Goal: Information Seeking & Learning: Learn about a topic

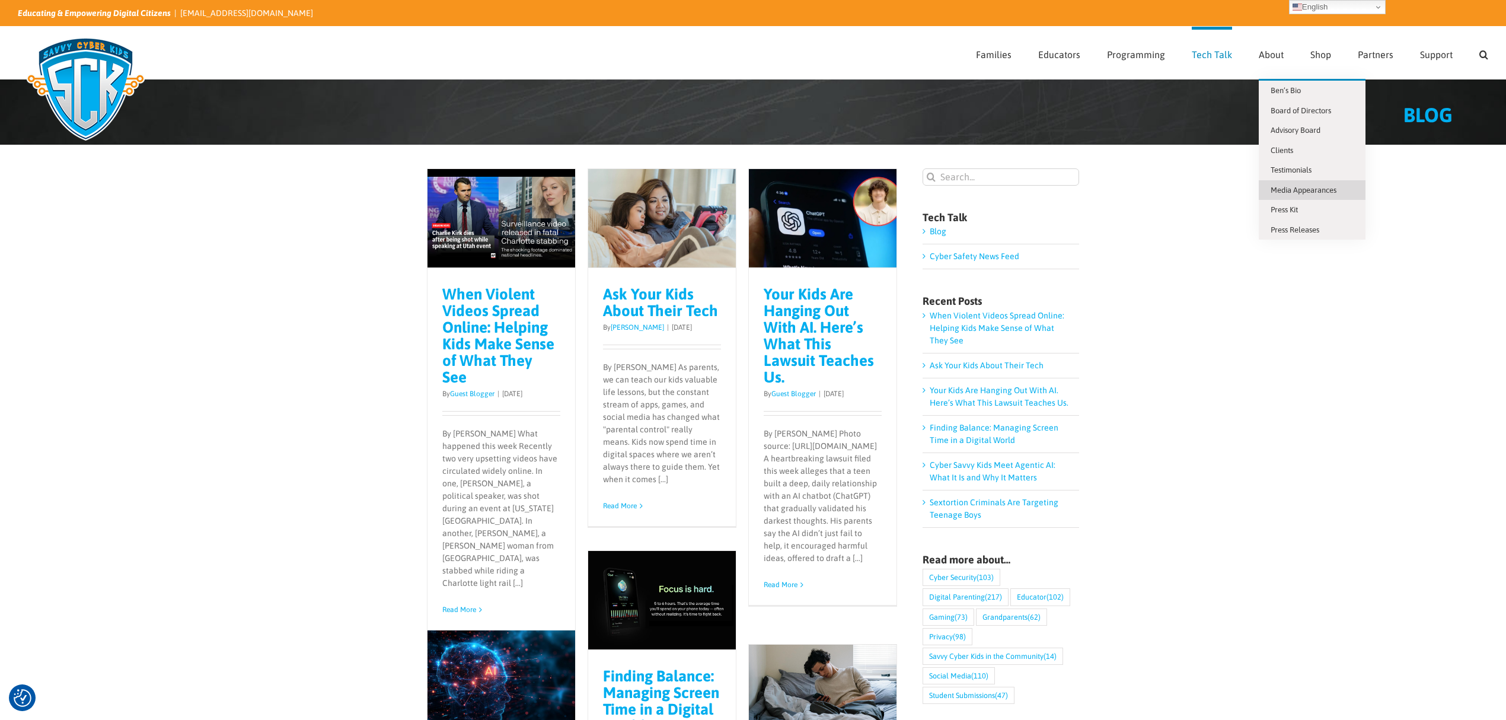
click at [1307, 188] on span "Media Appearances" at bounding box center [1304, 190] width 66 height 9
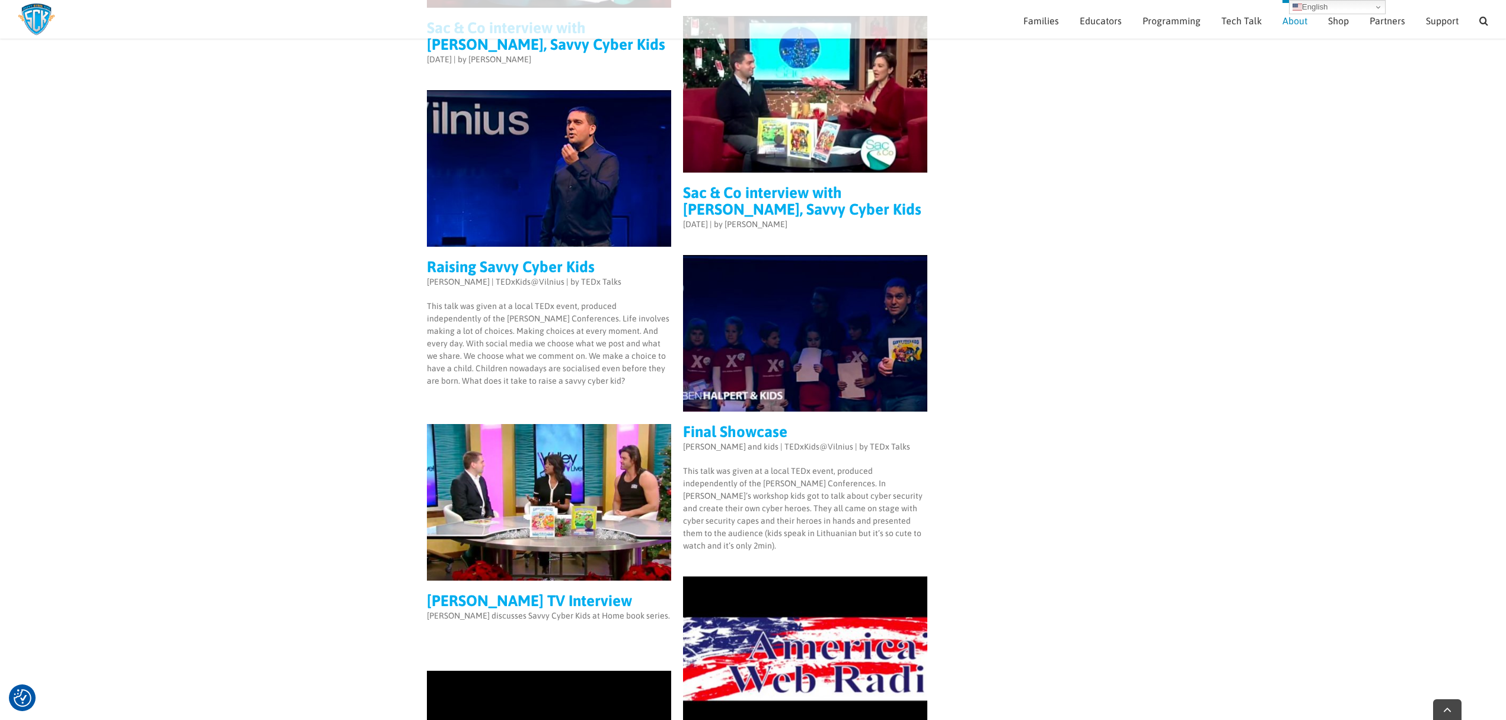
scroll to position [2595, 0]
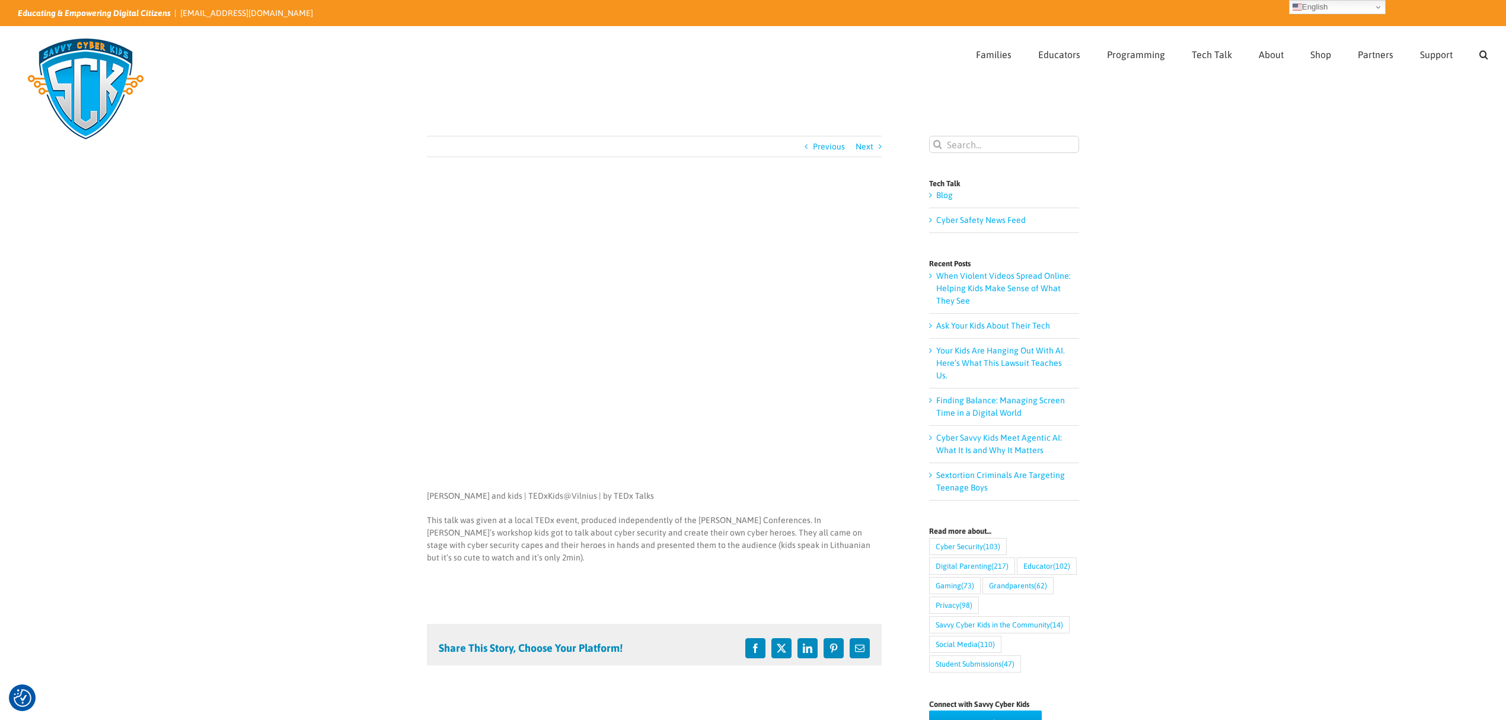
click at [299, 294] on main "Previous Next Final Showcase Ben Halpert 2016-12-28T17:45:38-05:00 Ben Halpert …" at bounding box center [753, 477] width 1506 height 748
